Goal: Task Accomplishment & Management: Manage account settings

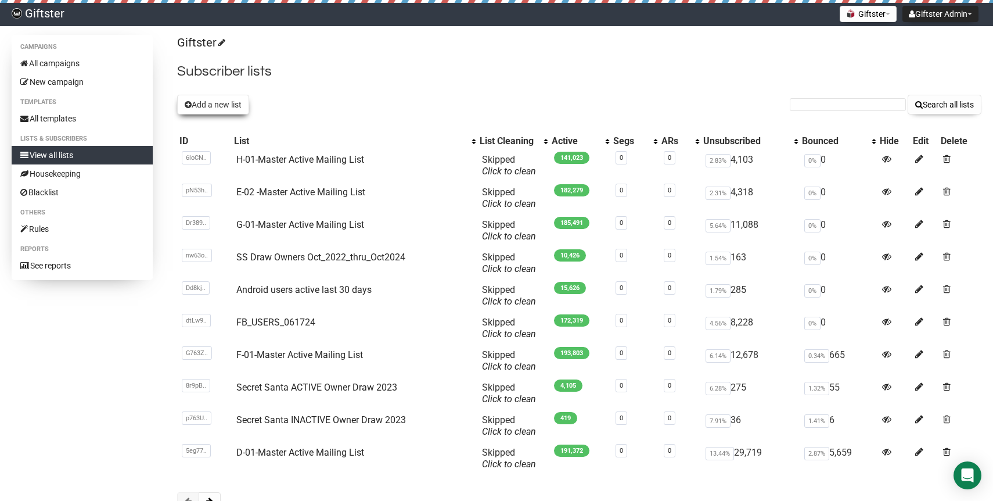
click at [217, 107] on button "Add a new list" at bounding box center [213, 105] width 72 height 20
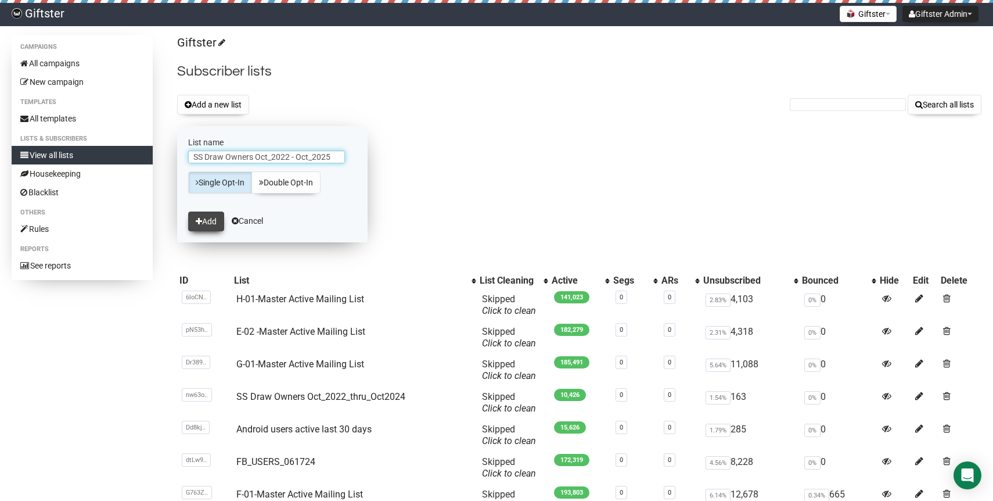
type input "SS Draw Owners Oct_2022 - Oct_2025"
click at [204, 225] on button "Add" at bounding box center [206, 221] width 36 height 20
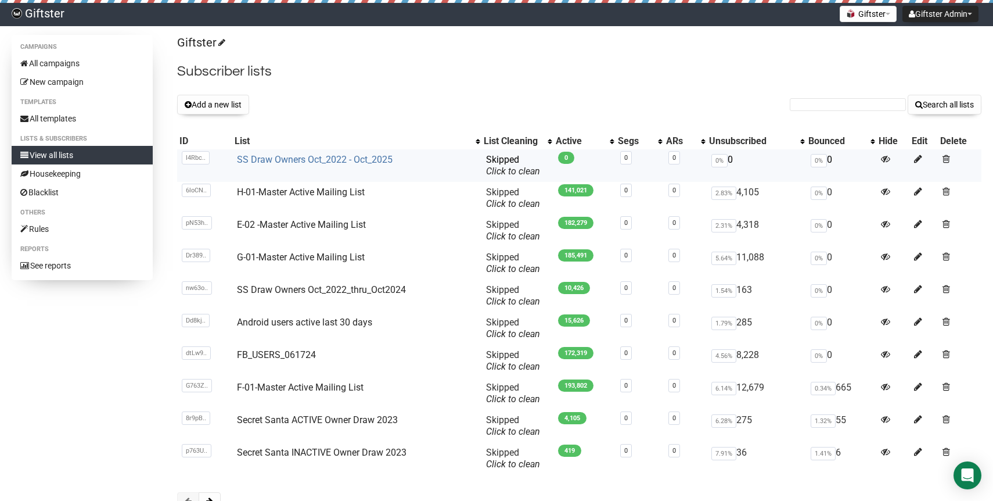
click at [350, 160] on link "SS Draw Owners Oct_2022 - Oct_2025" at bounding box center [315, 159] width 156 height 11
click at [281, 161] on link "SS Draw Owners Oct_2022 - Oct_2025" at bounding box center [315, 159] width 156 height 11
click at [335, 164] on link "SS Draw Owners Oct_2022 - Oct_2025" at bounding box center [315, 159] width 156 height 11
click at [309, 292] on link "SS Draw Owners Oct_2022_thru_Oct2024" at bounding box center [321, 289] width 169 height 11
click at [304, 291] on link "SS Draw Owners Oct_2022_thru_Oct2024" at bounding box center [321, 289] width 169 height 11
